Goal: Task Accomplishment & Management: Complete application form

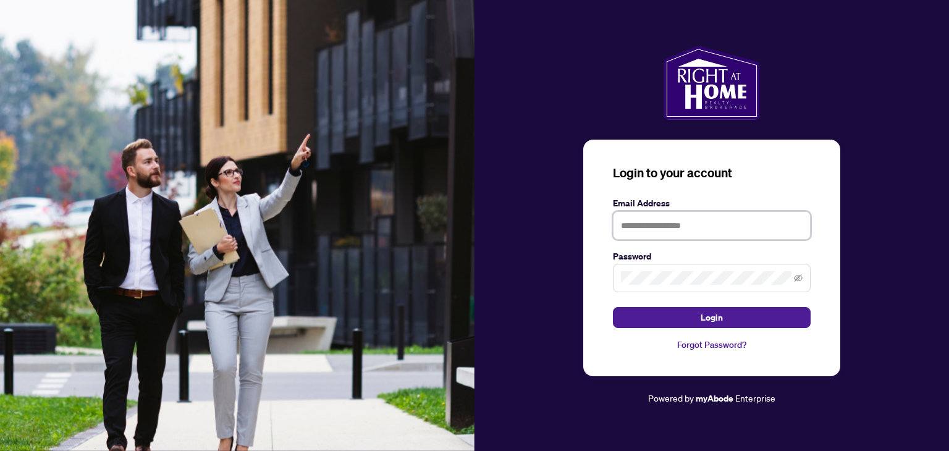
click at [641, 228] on input "text" at bounding box center [712, 225] width 198 height 28
type input "**********"
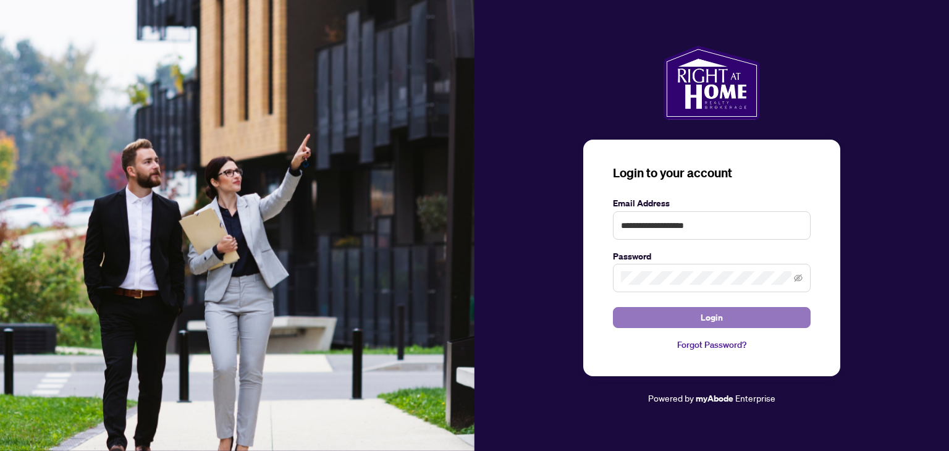
click at [680, 317] on button "Login" at bounding box center [712, 317] width 198 height 21
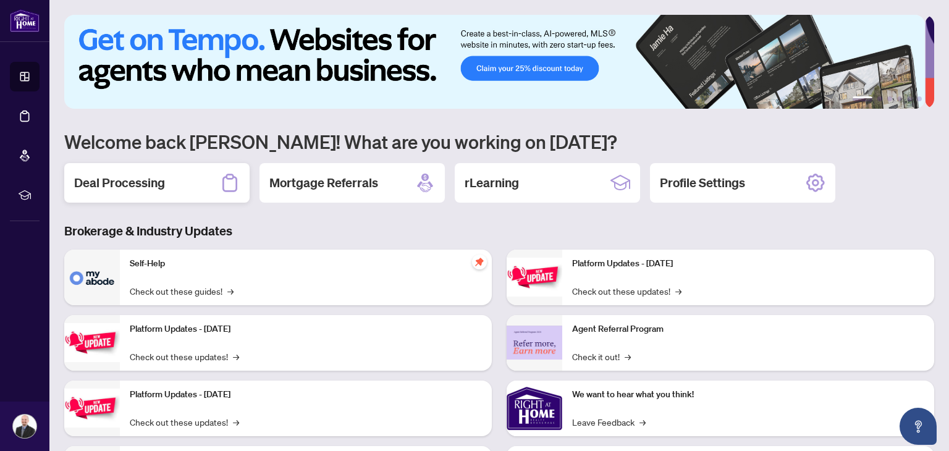
click at [131, 184] on h2 "Deal Processing" at bounding box center [119, 182] width 91 height 17
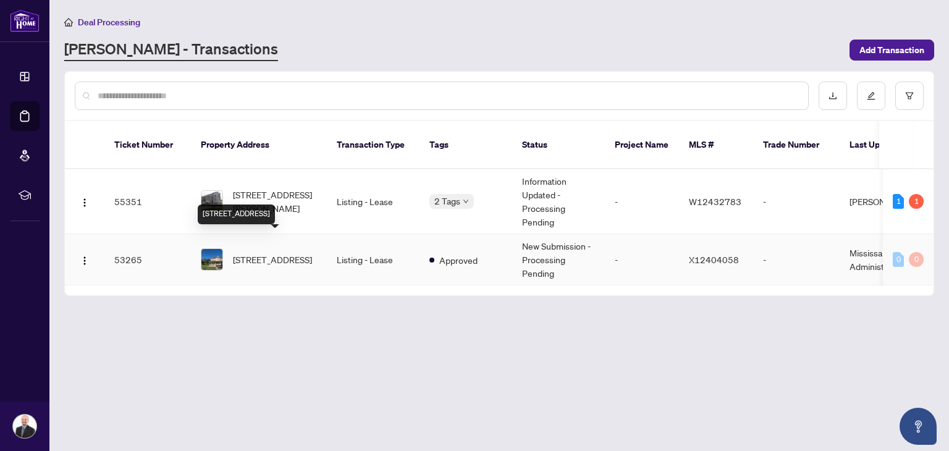
click at [264, 253] on span "[STREET_ADDRESS]" at bounding box center [272, 260] width 79 height 14
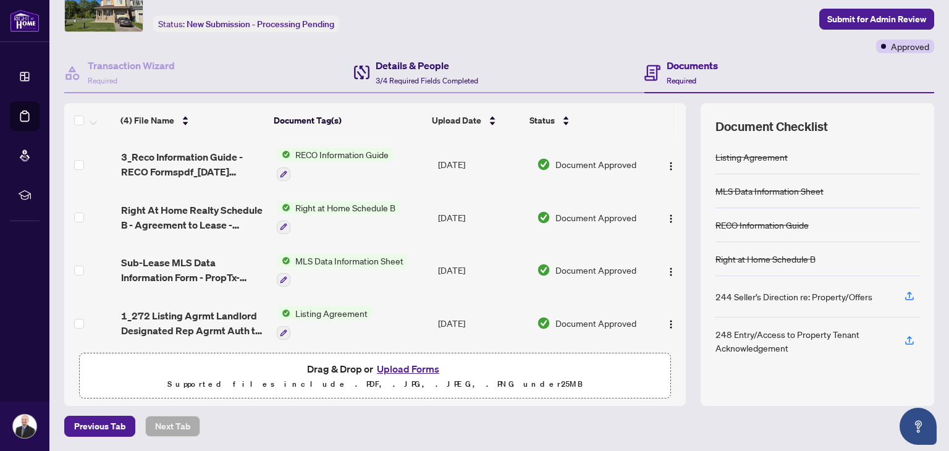
click at [396, 78] on span "3/4 Required Fields Completed" at bounding box center [427, 80] width 103 height 9
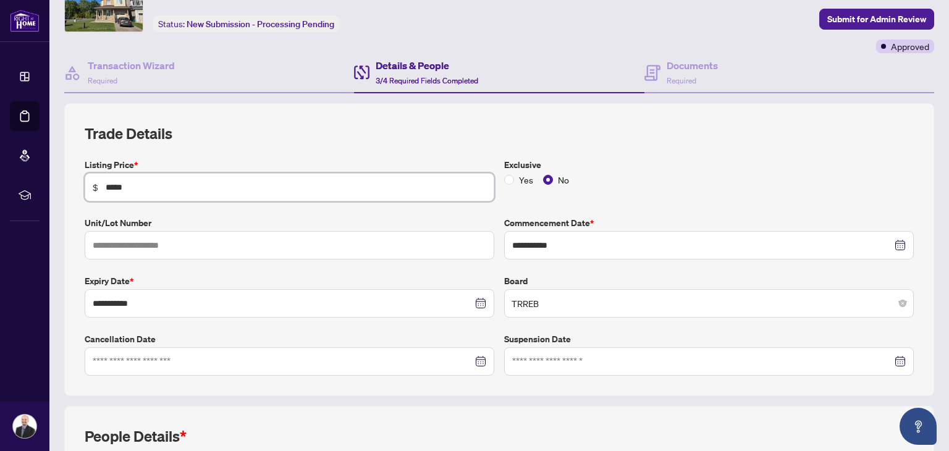
click at [114, 186] on input "*****" at bounding box center [296, 187] width 381 height 14
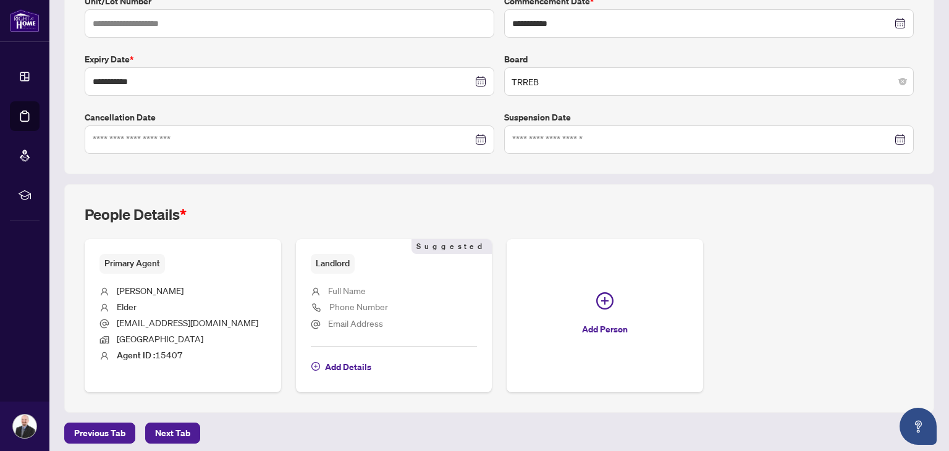
scroll to position [293, 0]
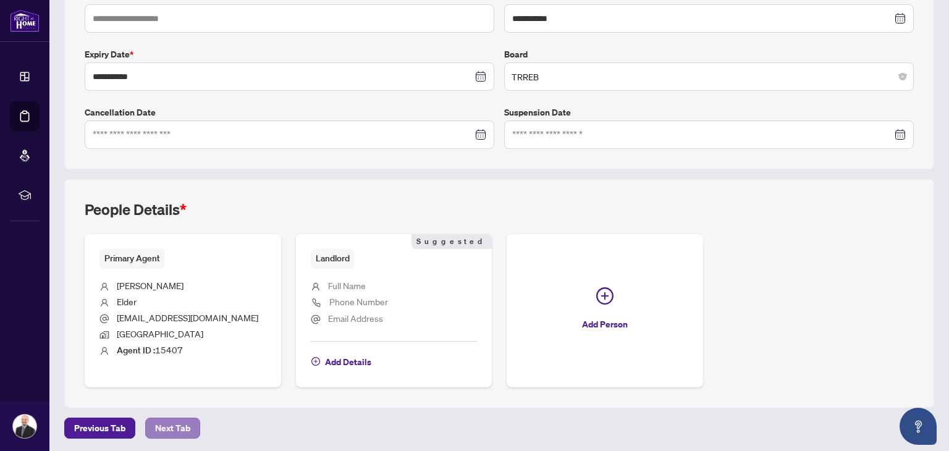
type input "*****"
click at [165, 427] on span "Next Tab" at bounding box center [172, 428] width 35 height 20
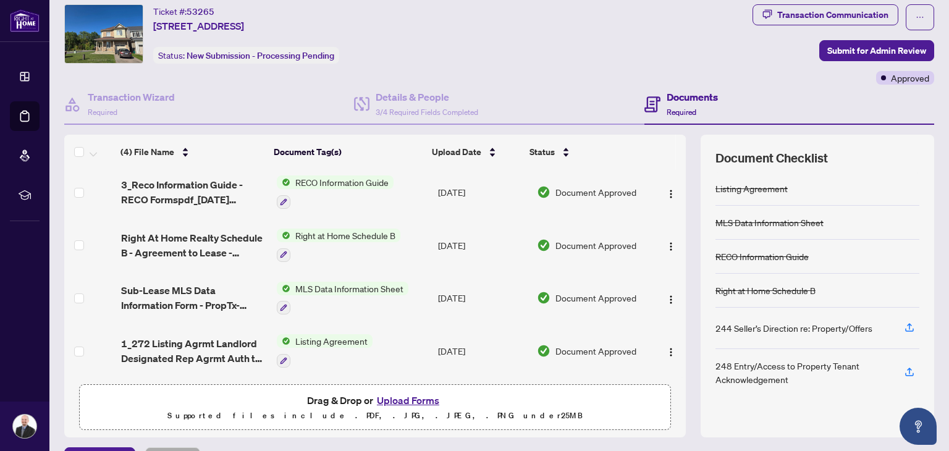
scroll to position [66, 0]
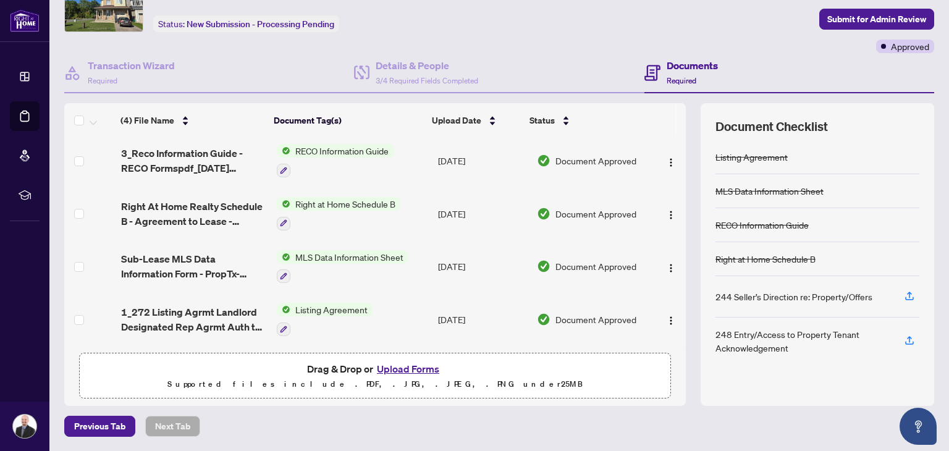
click at [408, 369] on button "Upload Forms" at bounding box center [408, 369] width 70 height 16
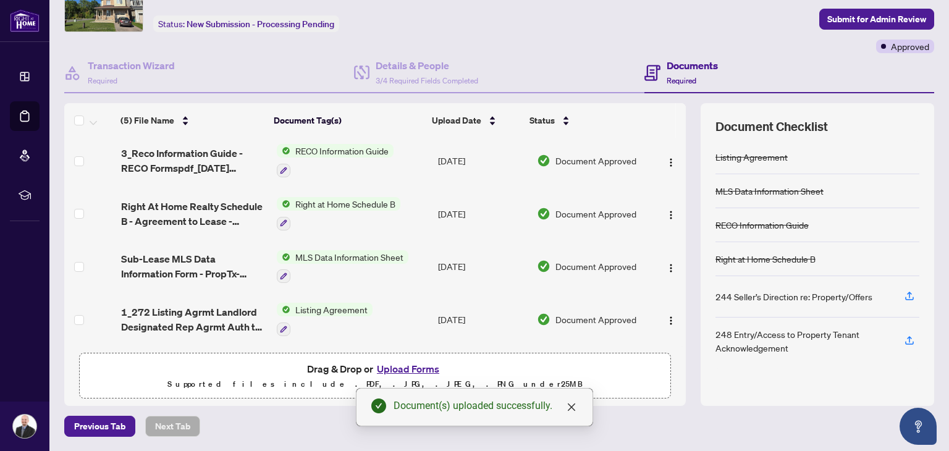
scroll to position [0, 0]
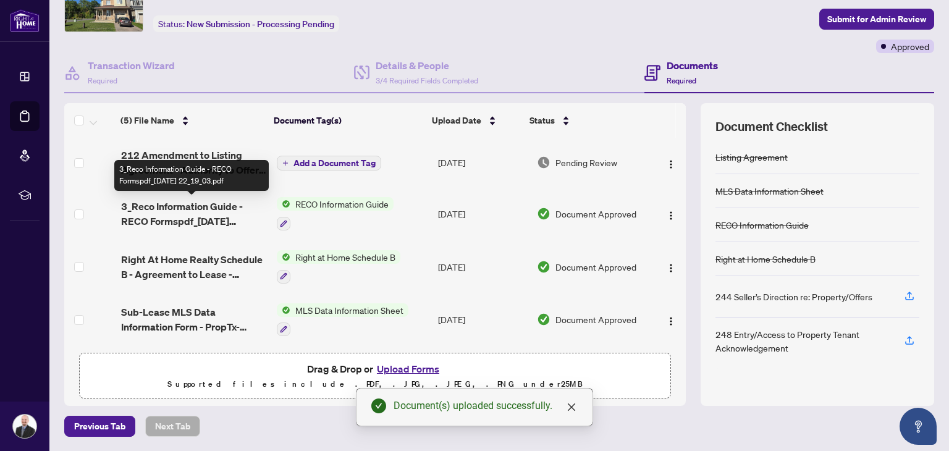
click at [190, 163] on div "3_Reco Information Guide - RECO Formspdf_[DATE] 22_19_03.pdf" at bounding box center [191, 175] width 155 height 31
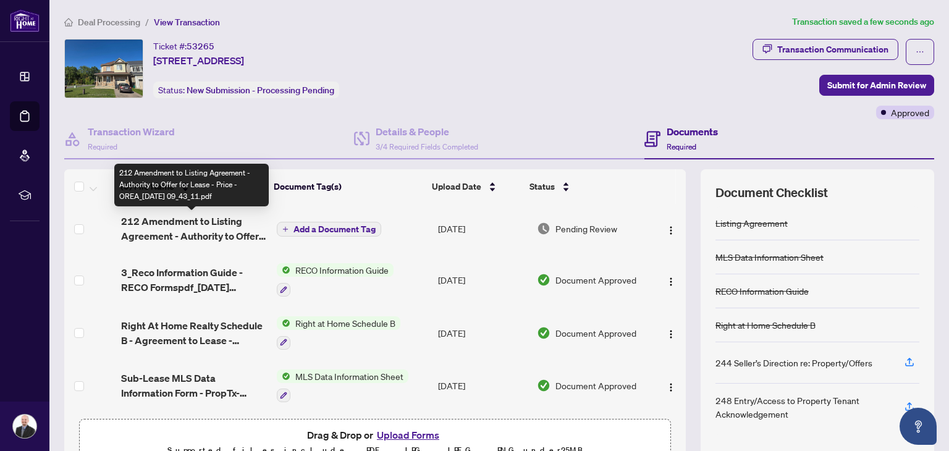
click at [148, 222] on span "212 Amendment to Listing Agreement - Authority to Offer for Lease - Price - ORE…" at bounding box center [193, 229] width 145 height 30
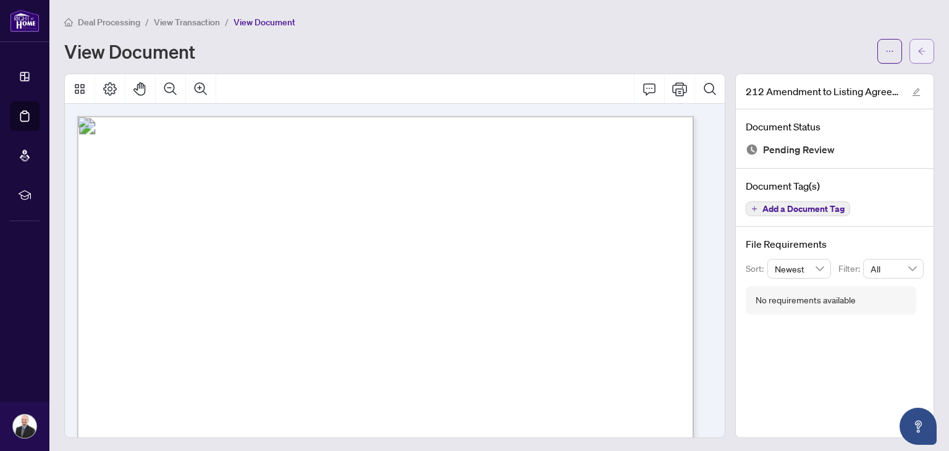
click at [918, 48] on icon "arrow-left" at bounding box center [921, 51] width 7 height 7
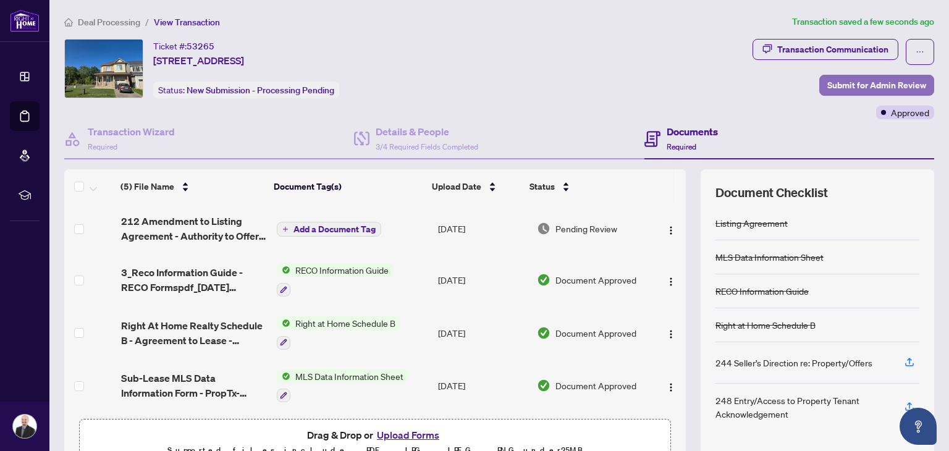
click at [853, 82] on span "Submit for Admin Review" at bounding box center [877, 85] width 99 height 20
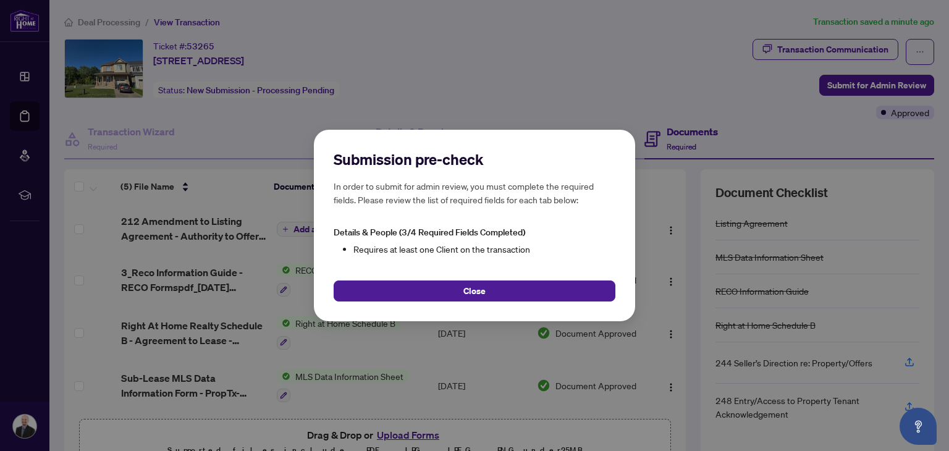
click at [472, 288] on span "Close" at bounding box center [475, 291] width 22 height 20
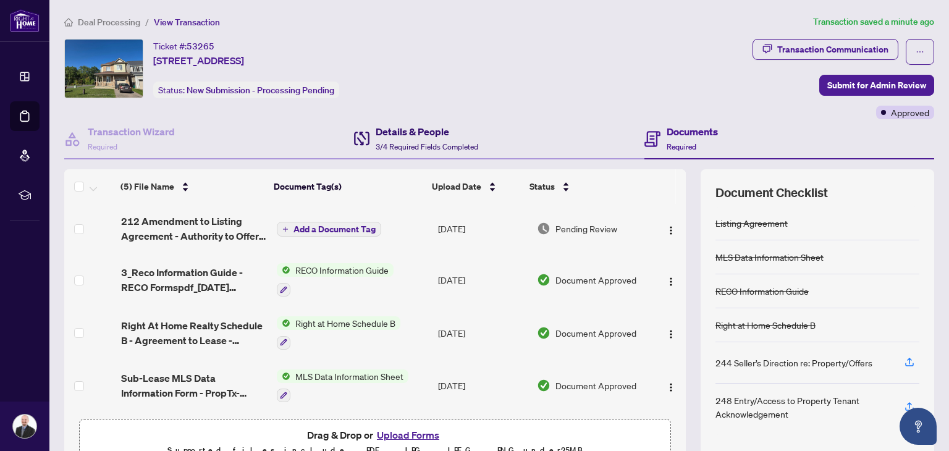
click at [392, 139] on div "Details & People 3/4 Required Fields Completed" at bounding box center [427, 138] width 103 height 29
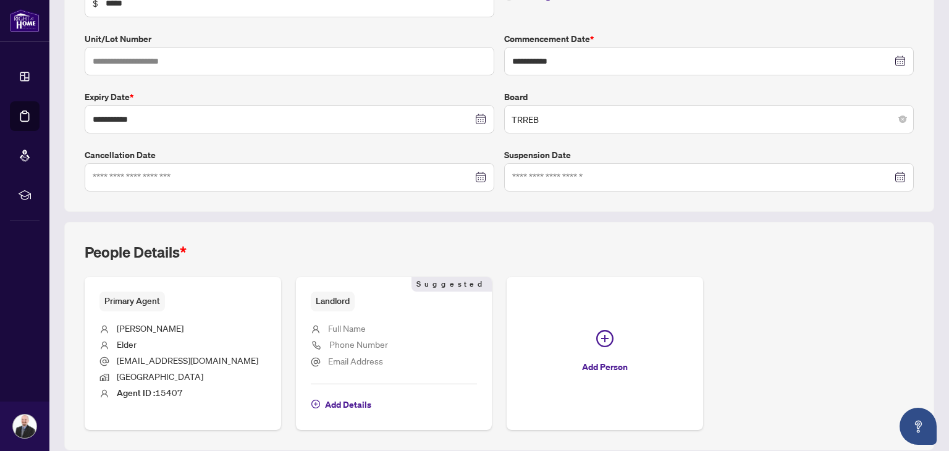
scroll to position [293, 0]
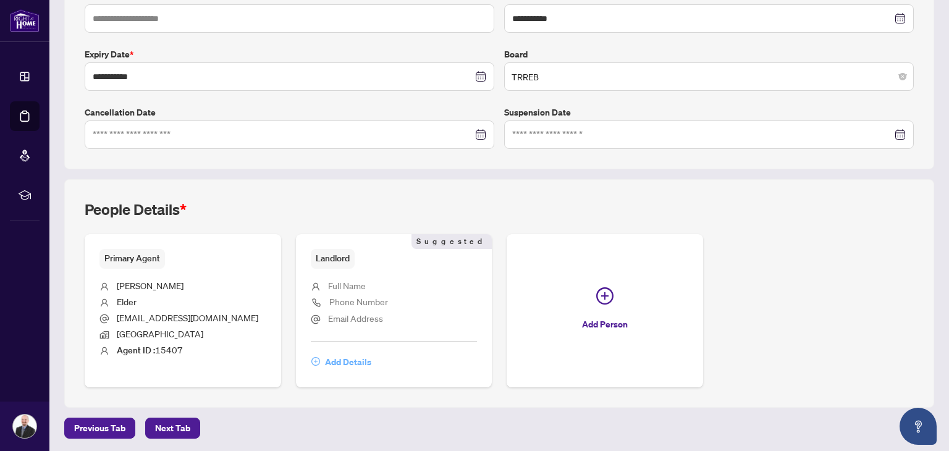
click at [344, 357] on span "Add Details" at bounding box center [348, 362] width 46 height 20
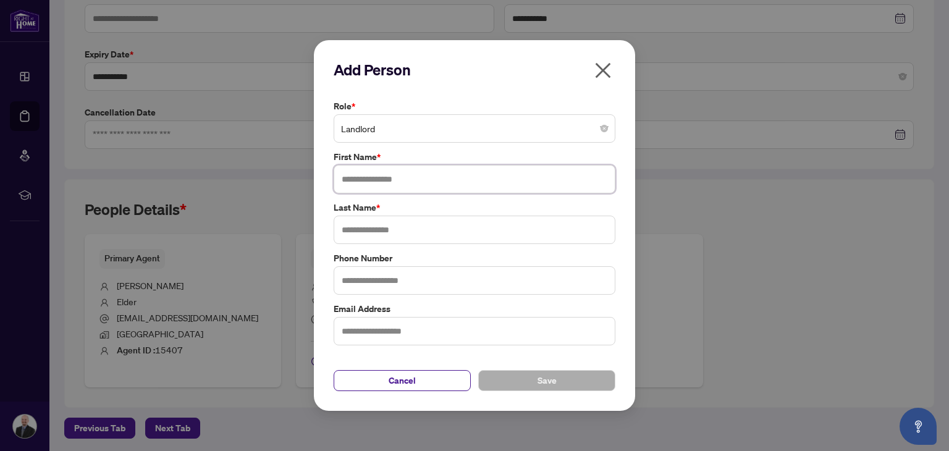
click at [391, 180] on input "text" at bounding box center [475, 179] width 282 height 28
type input "******"
click at [356, 226] on input "text" at bounding box center [475, 230] width 282 height 28
click at [349, 231] on input "text" at bounding box center [475, 230] width 282 height 28
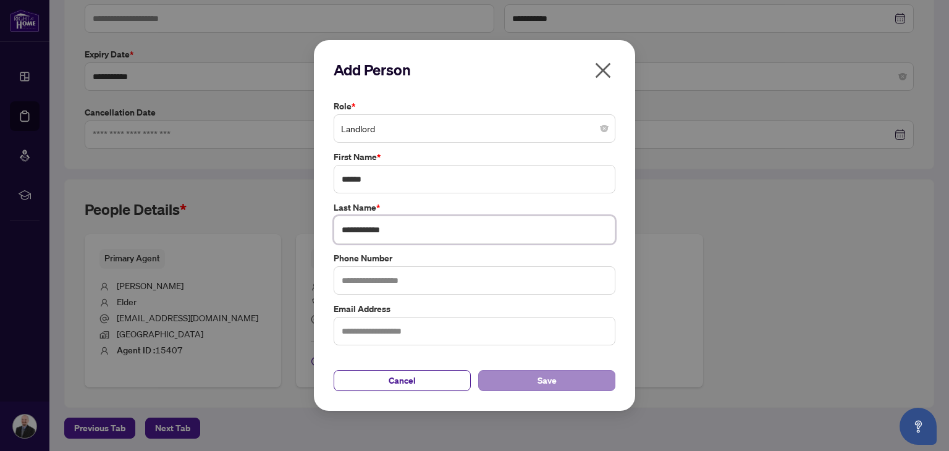
type input "**********"
click at [558, 383] on button "Save" at bounding box center [546, 380] width 137 height 21
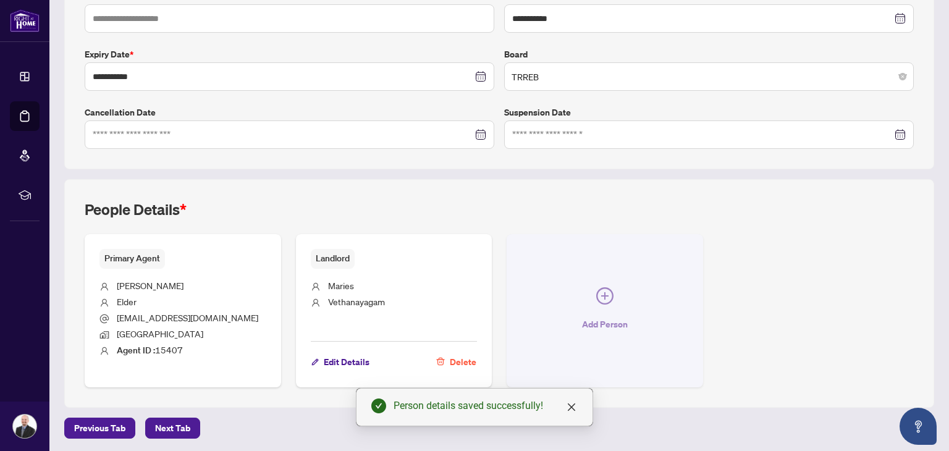
click at [599, 323] on span "Add Person" at bounding box center [605, 325] width 46 height 20
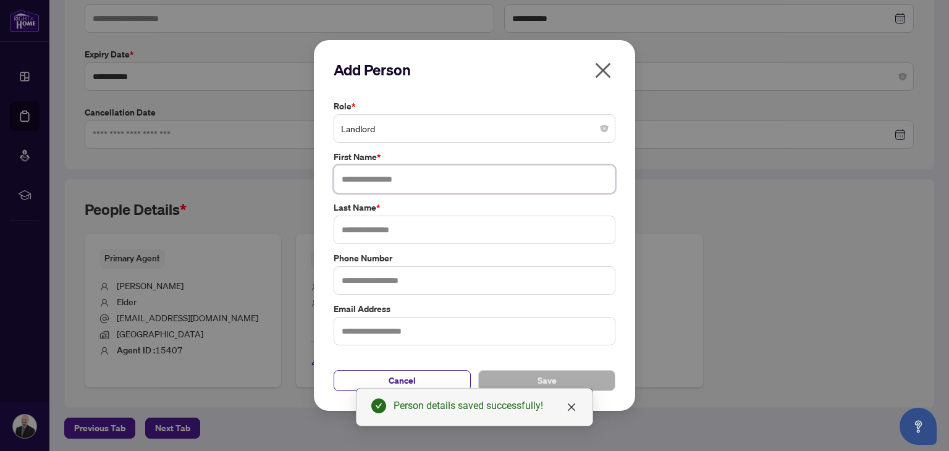
click at [378, 179] on input "text" at bounding box center [475, 179] width 282 height 28
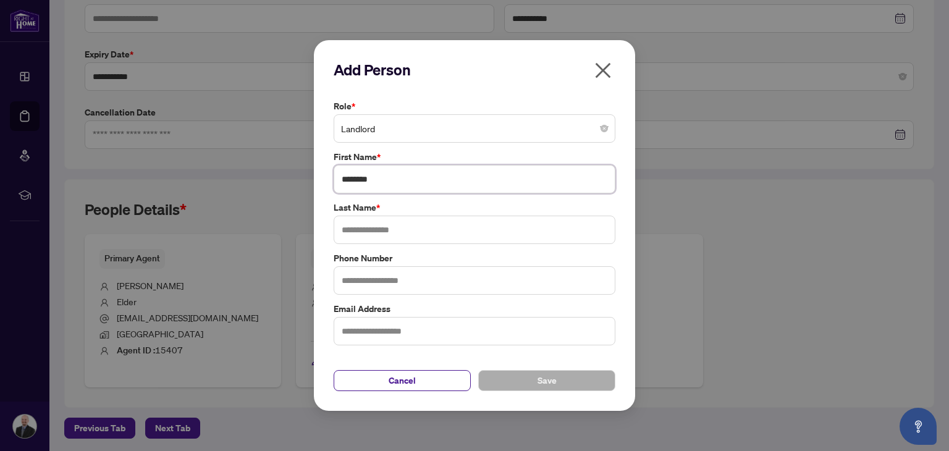
type input "*******"
click at [361, 226] on input "text" at bounding box center [475, 230] width 282 height 28
type input "**********"
click at [535, 379] on button "Save" at bounding box center [546, 380] width 137 height 21
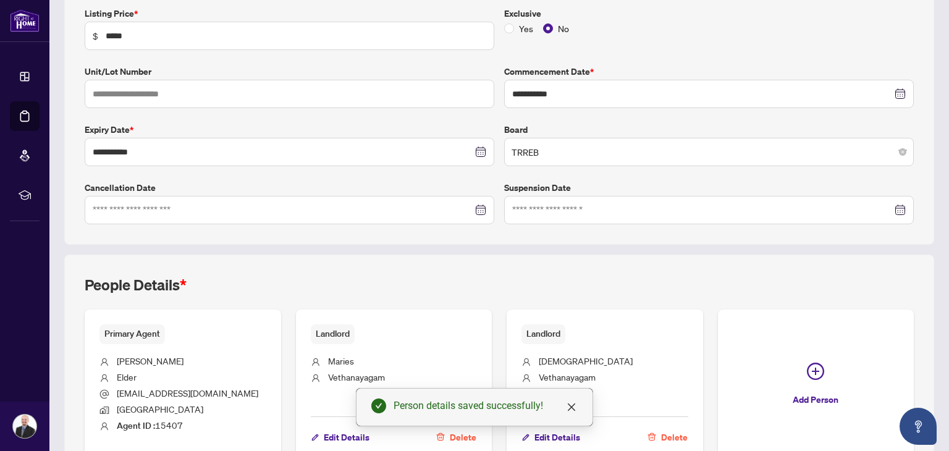
scroll to position [0, 0]
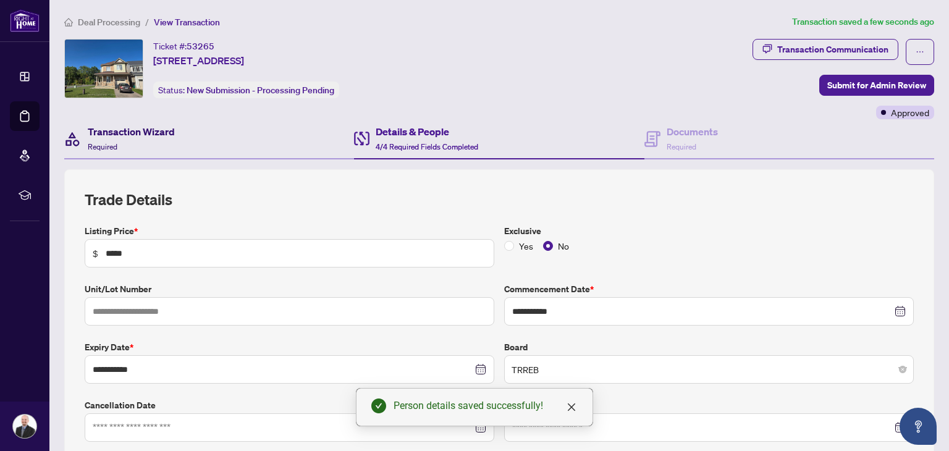
click at [97, 132] on h4 "Transaction Wizard" at bounding box center [131, 131] width 87 height 15
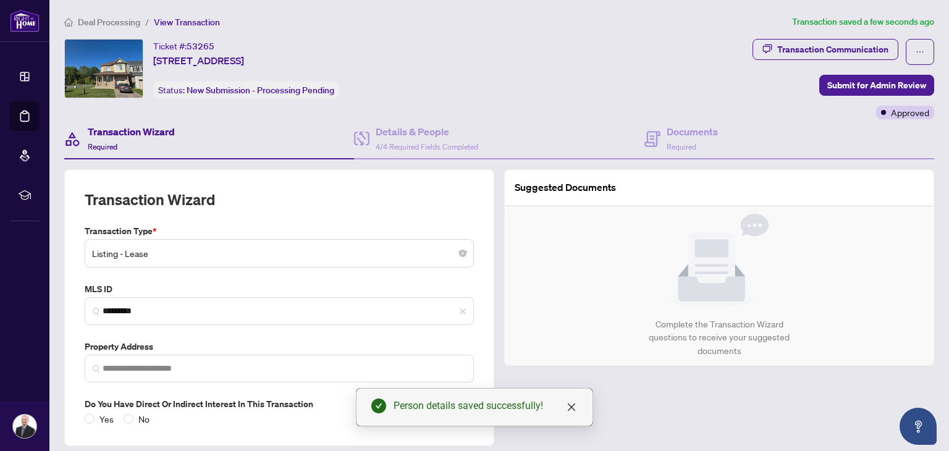
type input "**********"
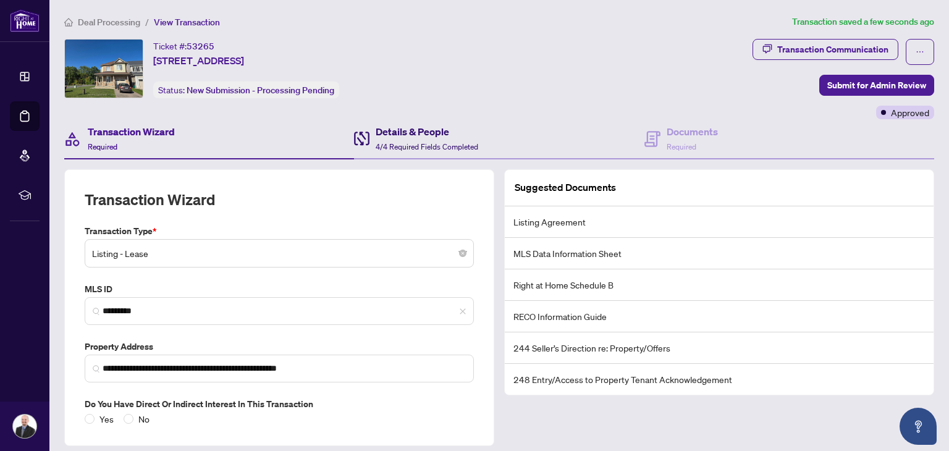
click at [437, 146] on span "4/4 Required Fields Completed" at bounding box center [427, 146] width 103 height 9
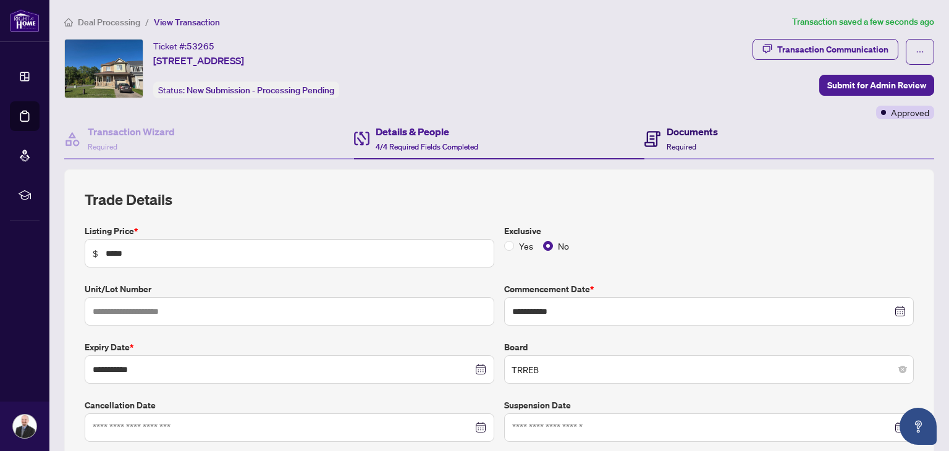
click at [682, 142] on span "Required" at bounding box center [682, 146] width 30 height 9
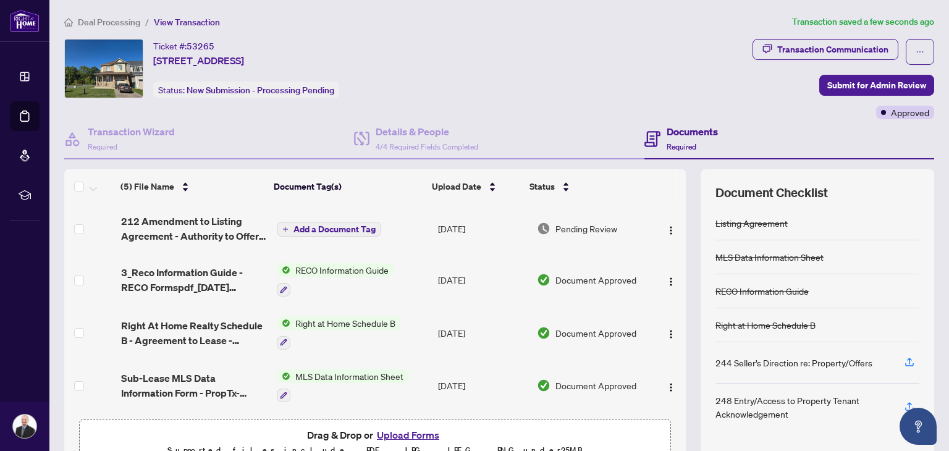
click at [334, 228] on span "Add a Document Tag" at bounding box center [335, 229] width 82 height 9
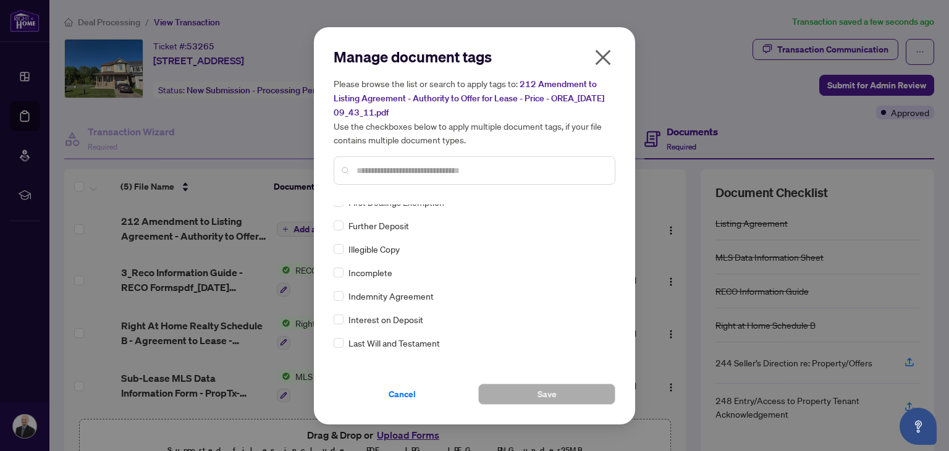
scroll to position [1483, 0]
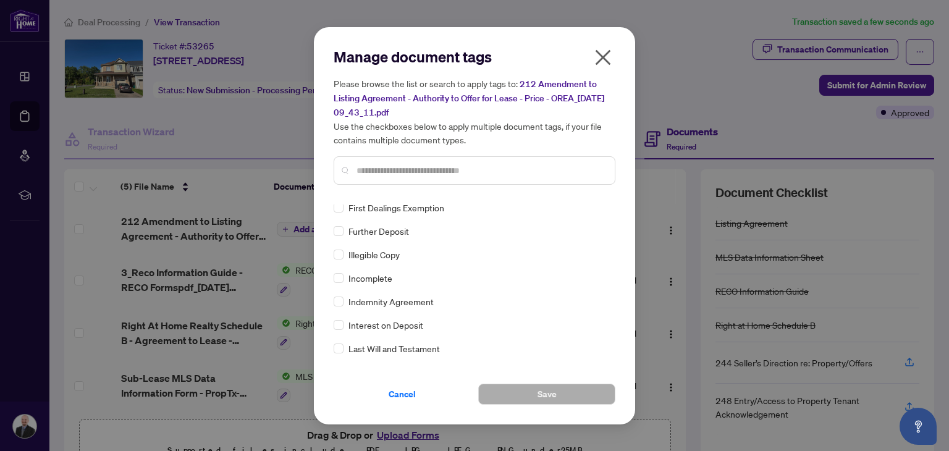
click at [412, 176] on input "text" at bounding box center [481, 171] width 248 height 14
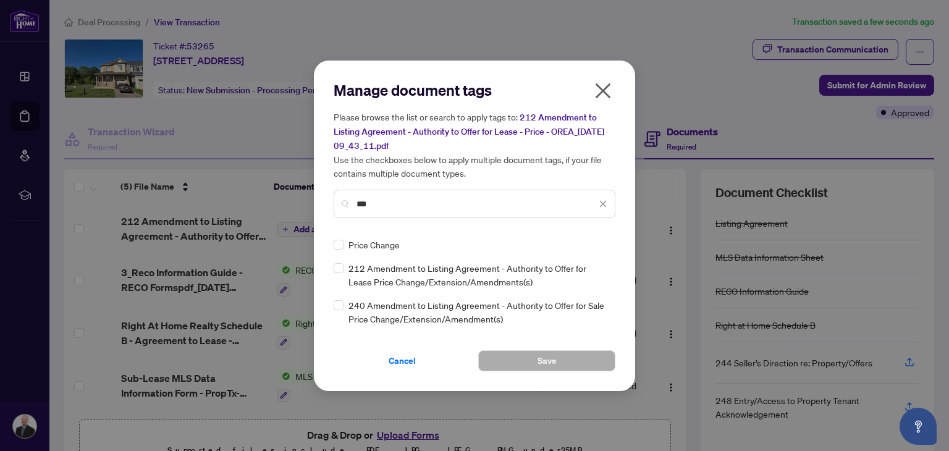
scroll to position [0, 0]
type input "***"
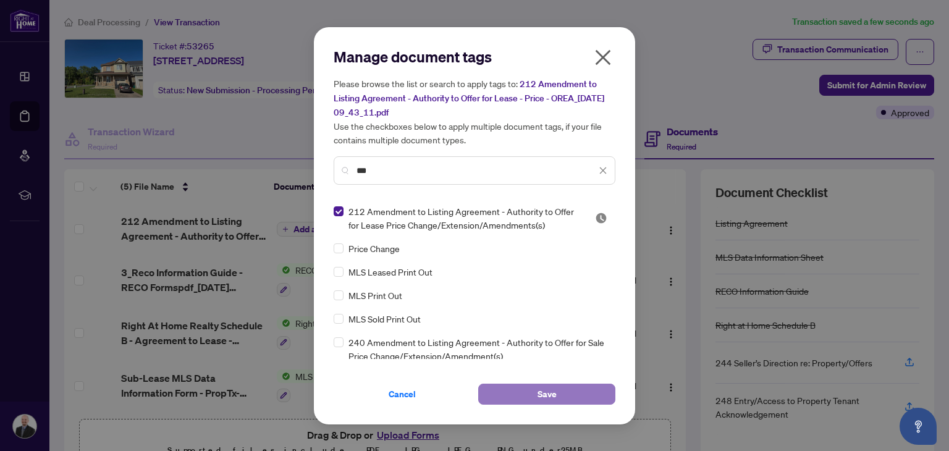
click at [536, 393] on button "Save" at bounding box center [546, 394] width 137 height 21
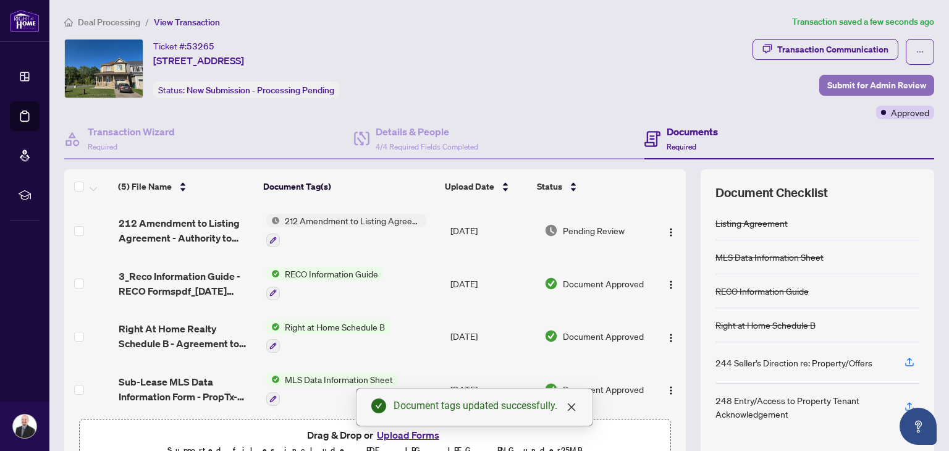
click at [848, 81] on span "Submit for Admin Review" at bounding box center [877, 85] width 99 height 20
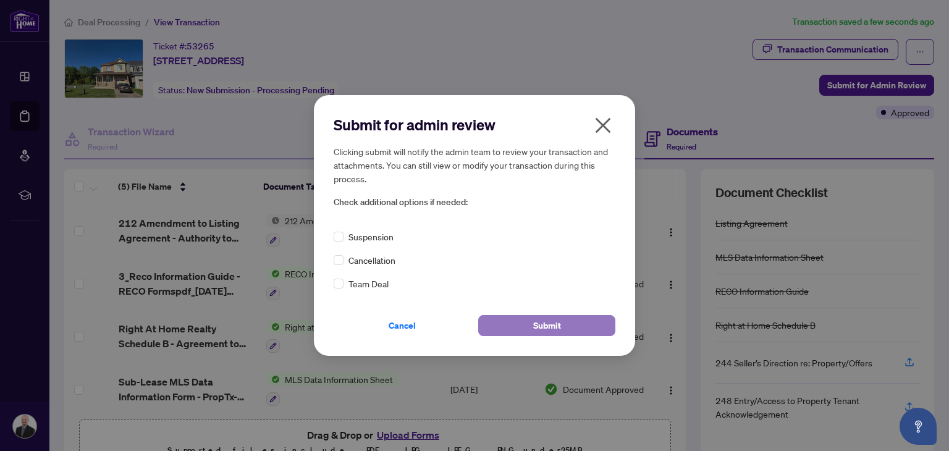
click at [564, 325] on button "Submit" at bounding box center [546, 325] width 137 height 21
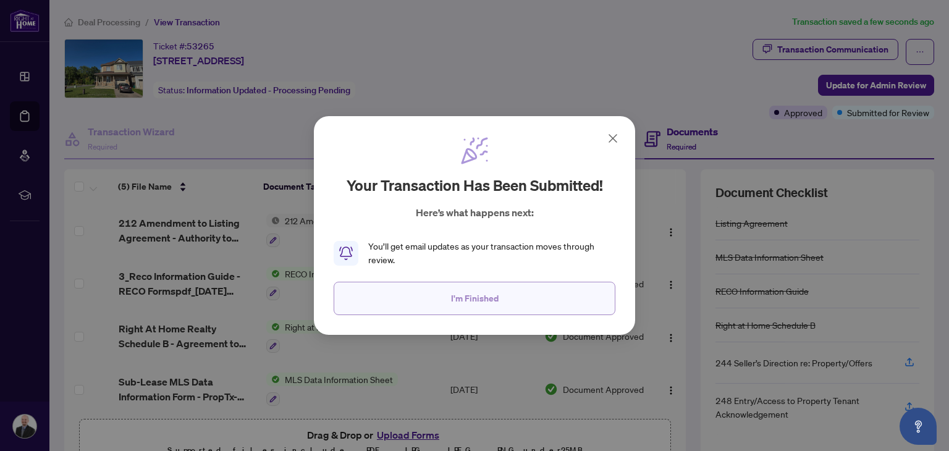
click at [475, 297] on span "I'm Finished" at bounding box center [475, 299] width 48 height 20
